Goal: Navigation & Orientation: Find specific page/section

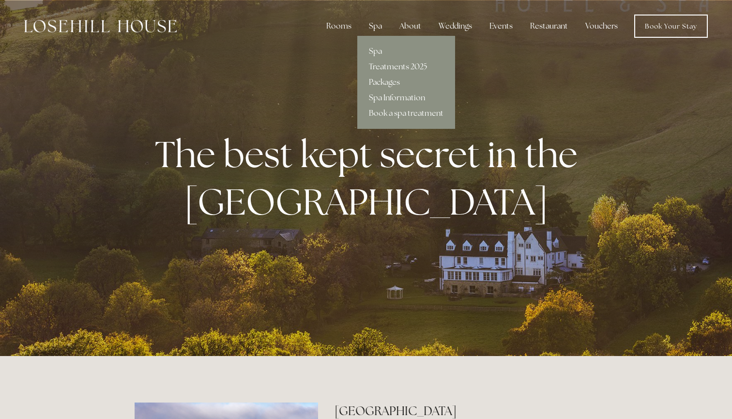
click at [378, 24] on div "Spa" at bounding box center [375, 25] width 29 height 19
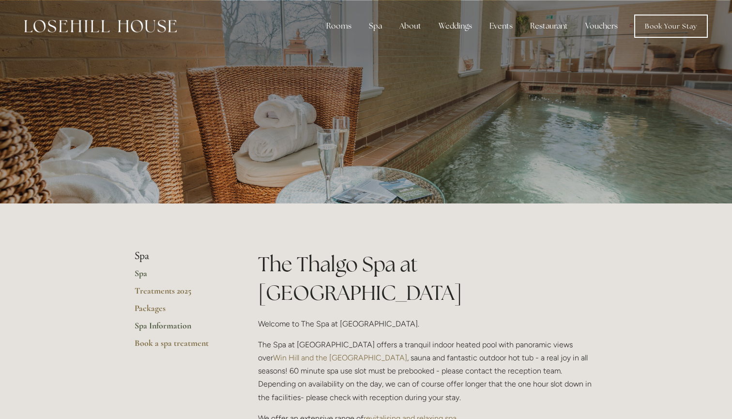
click at [163, 324] on link "Spa Information" at bounding box center [181, 328] width 93 height 17
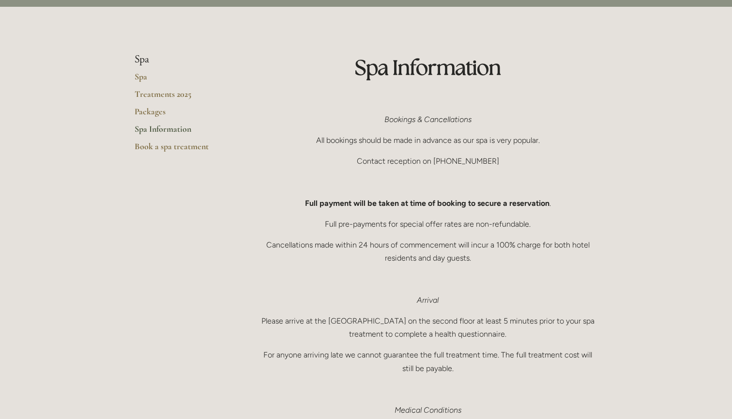
scroll to position [47, 0]
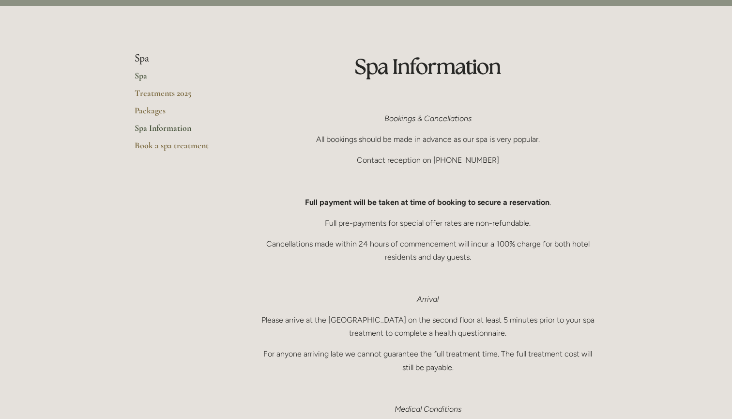
click at [143, 75] on link "Spa" at bounding box center [181, 78] width 93 height 17
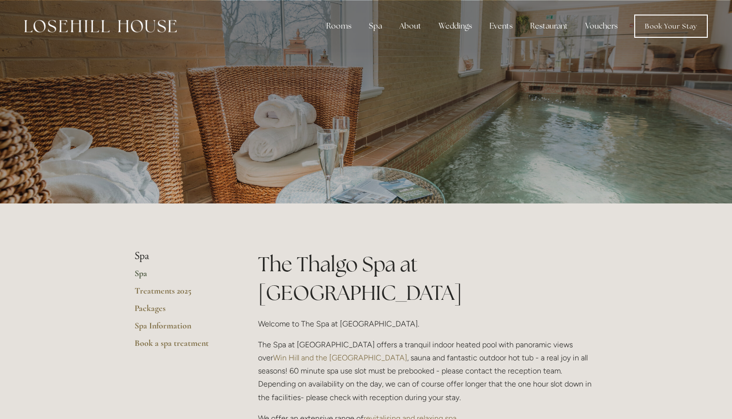
click at [457, 121] on div at bounding box center [366, 101] width 463 height 203
click at [110, 26] on img at bounding box center [100, 26] width 153 height 13
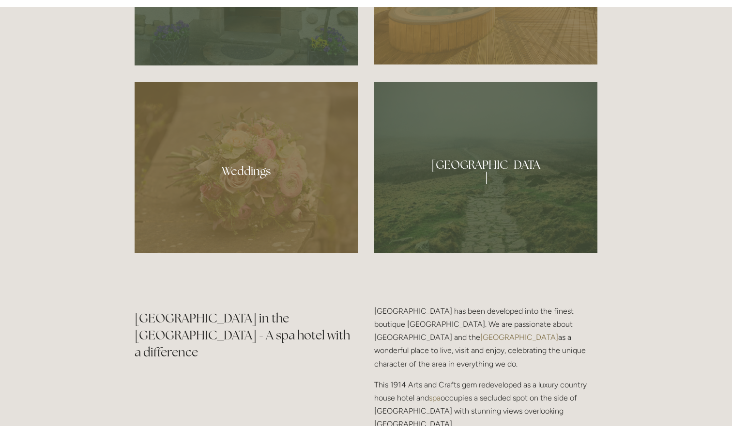
scroll to position [872, 0]
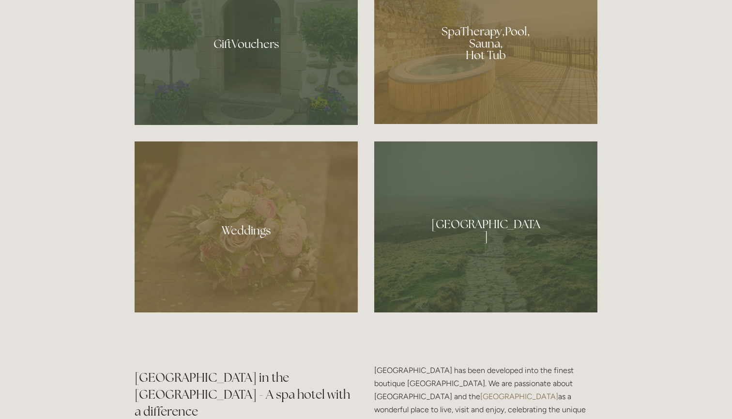
click at [484, 57] on div at bounding box center [485, 40] width 223 height 168
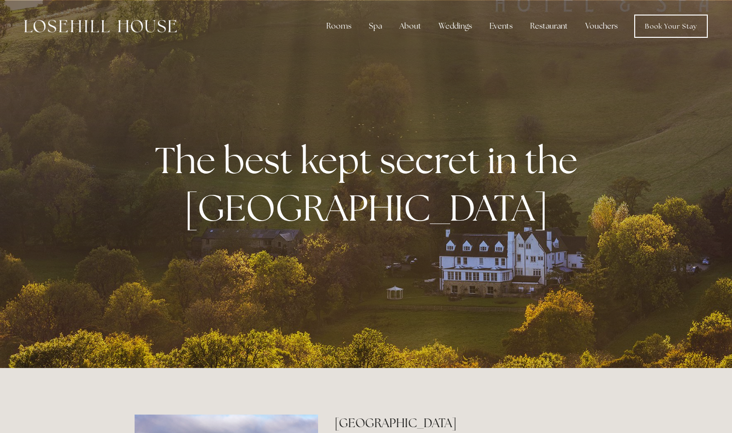
scroll to position [0, 0]
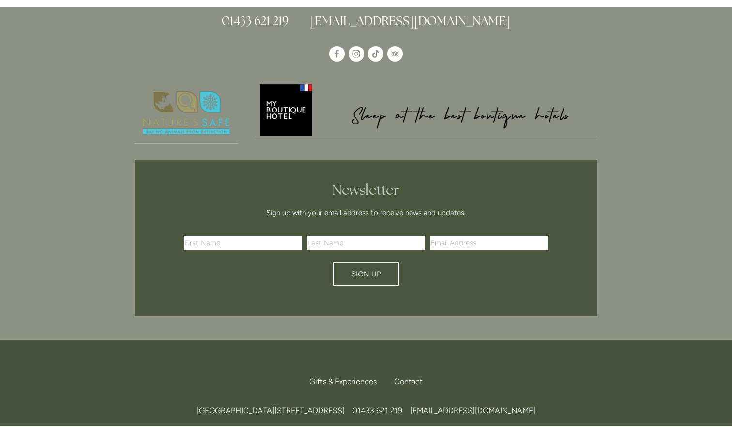
scroll to position [1200, 0]
